Goal: Book appointment/travel/reservation

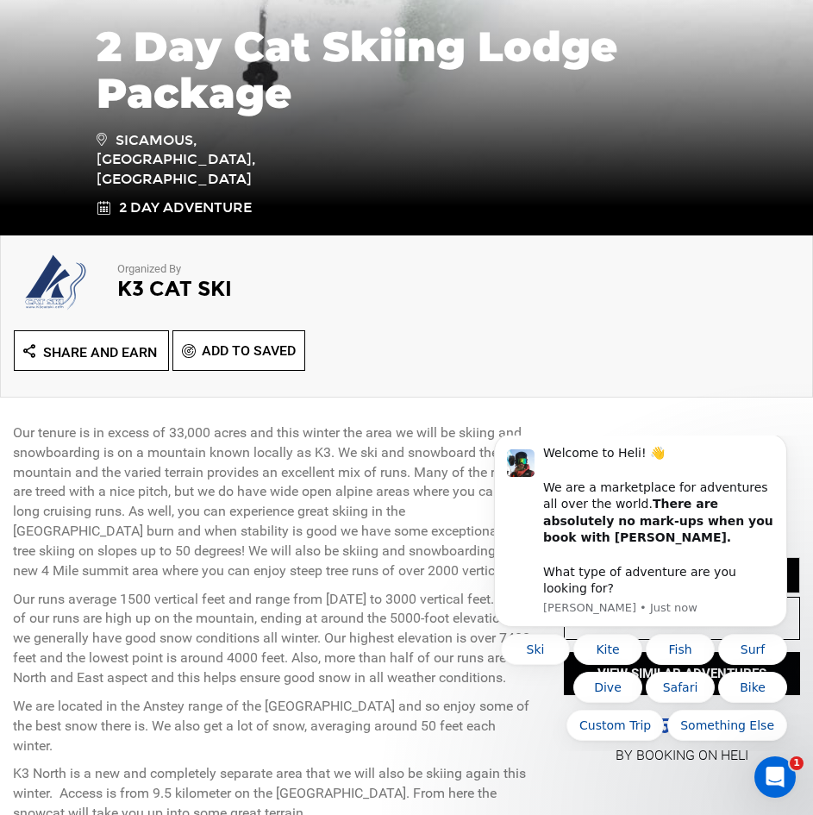
click at [648, 377] on div "Share and Earn Add To Saved" at bounding box center [406, 354] width 811 height 49
click at [584, 478] on div "Welcome to Heli! 👋 We are a marketplace for adventures all over the world. Ther…" at bounding box center [658, 521] width 231 height 152
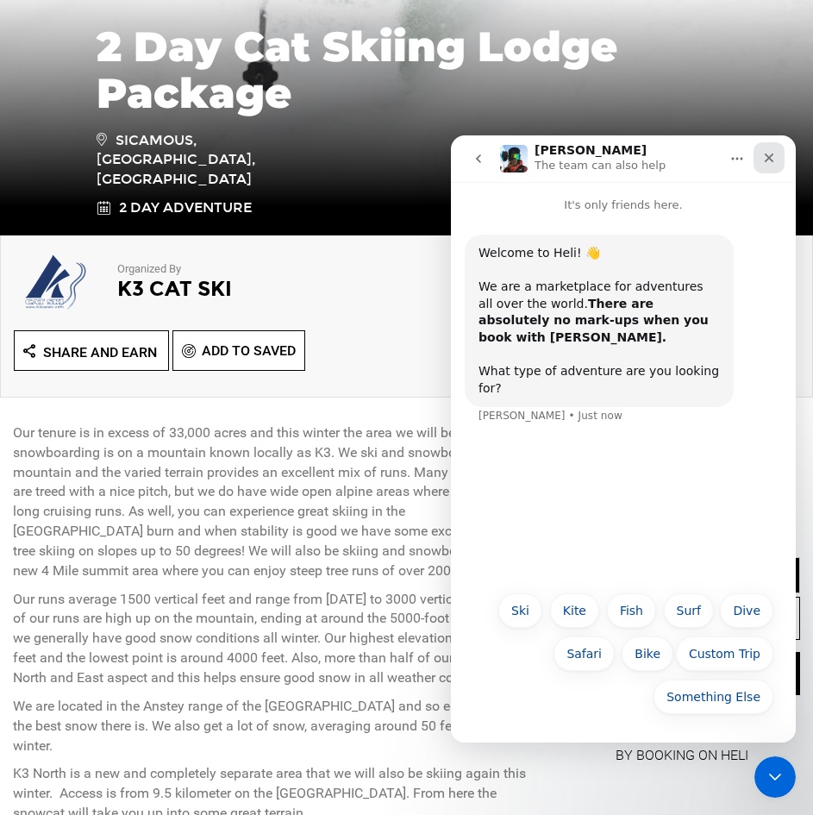
click at [771, 153] on icon "Close" at bounding box center [769, 158] width 14 height 14
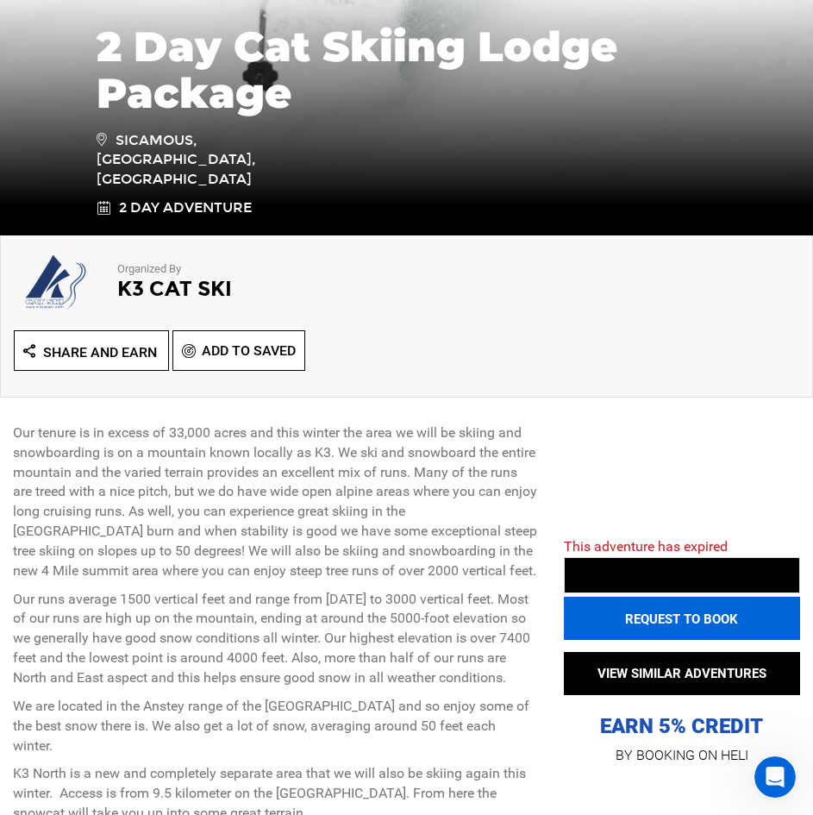
click at [697, 622] on button "REQUEST TO BOOK" at bounding box center [682, 618] width 236 height 43
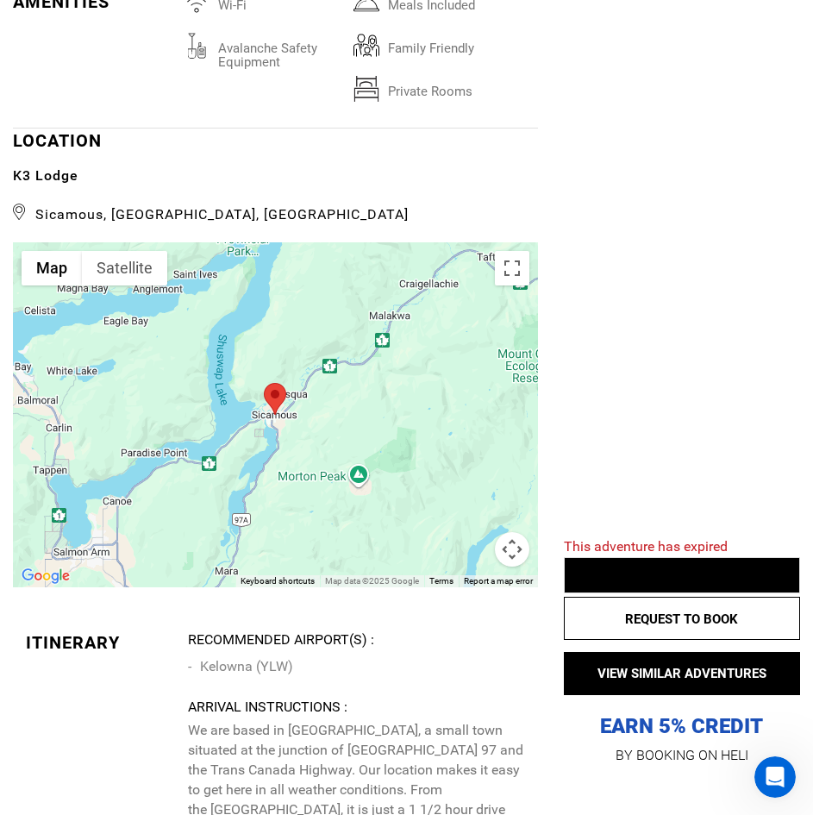
scroll to position [4397, 0]
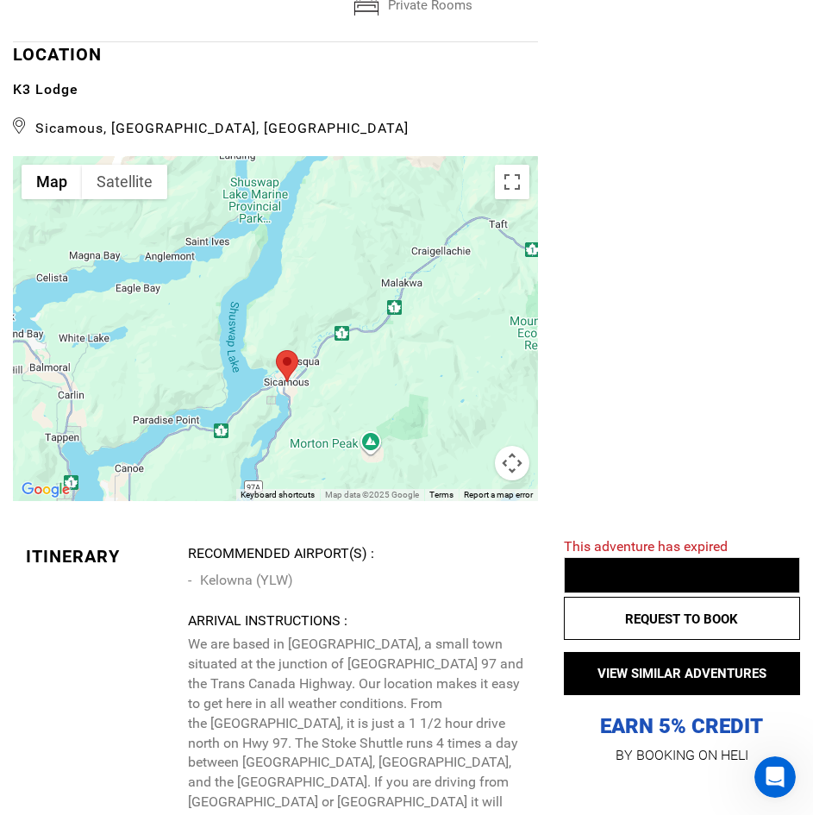
drag, startPoint x: 389, startPoint y: 272, endPoint x: 403, endPoint y: 322, distance: 52.7
click at [404, 322] on div at bounding box center [275, 328] width 525 height 345
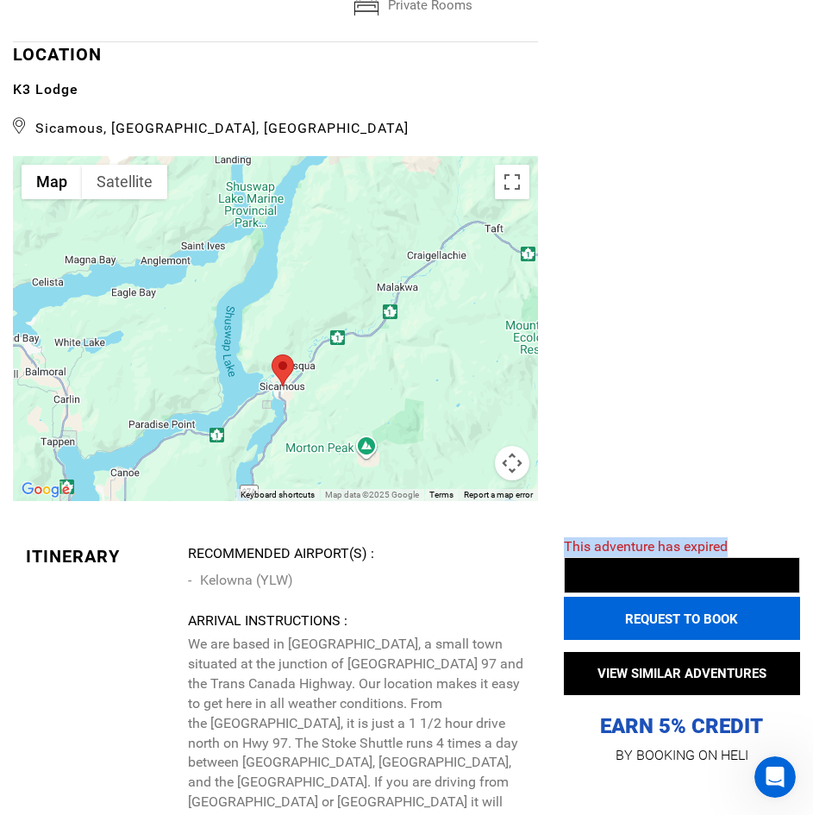
drag, startPoint x: 627, startPoint y: 264, endPoint x: 674, endPoint y: 613, distance: 352.4
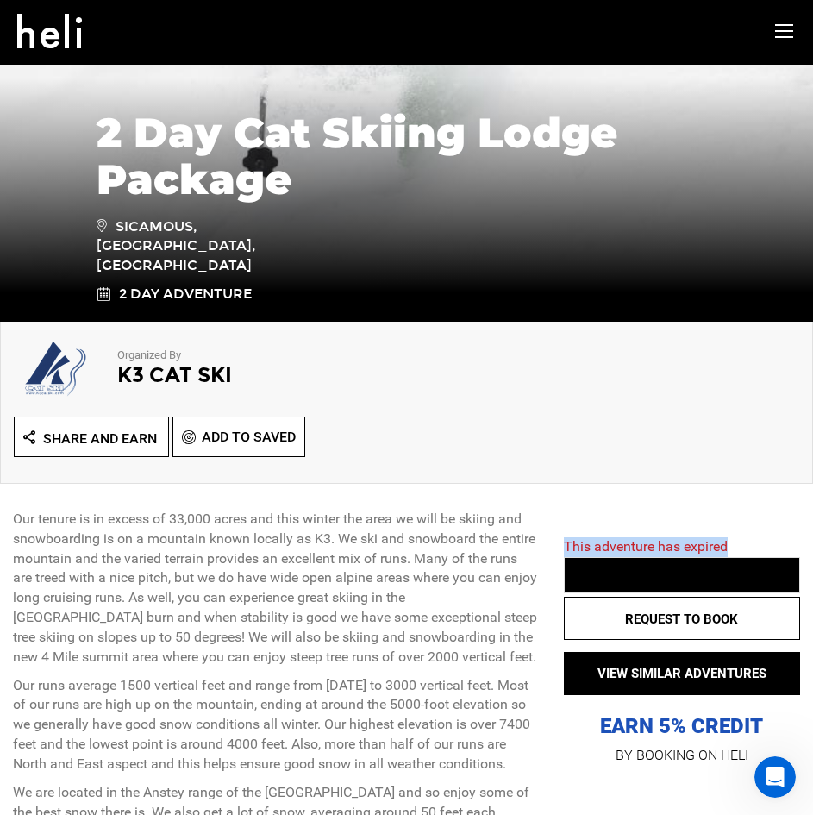
scroll to position [0, 0]
